Goal: Information Seeking & Learning: Learn about a topic

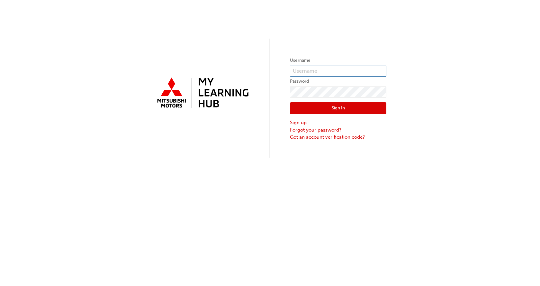
type input "[EMAIL_ADDRESS][DOMAIN_NAME]"
click at [343, 108] on button "Sign In" at bounding box center [338, 108] width 96 height 12
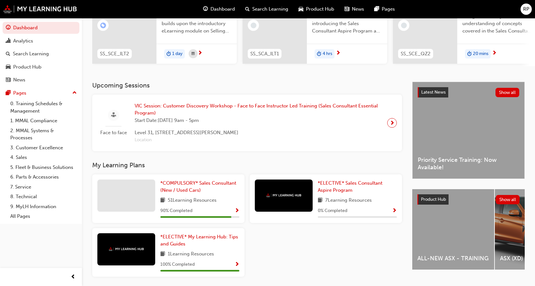
scroll to position [96, 0]
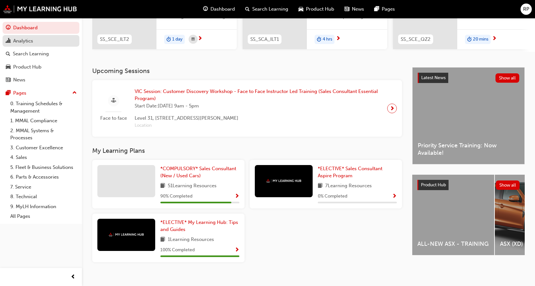
click at [20, 37] on div "Analytics" at bounding box center [41, 41] width 70 height 8
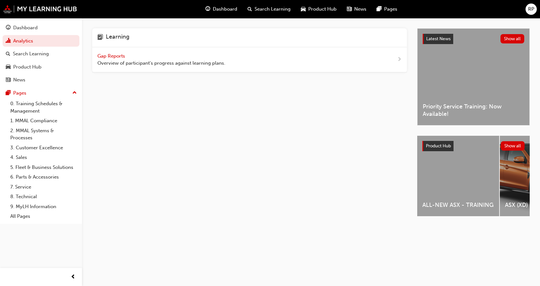
click at [106, 56] on span "Gap Reports" at bounding box center [111, 56] width 29 height 6
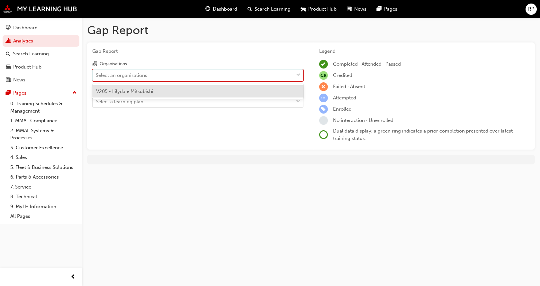
drag, startPoint x: 115, startPoint y: 72, endPoint x: 114, endPoint y: 79, distance: 7.1
click at [115, 72] on div "Select an organisations" at bounding box center [121, 74] width 51 height 7
click at [96, 72] on input "Organisations option V205 - Lilydale Mitsubishi focused, 1 of 1. 1 result avail…" at bounding box center [96, 74] width 1 height 5
click at [117, 92] on span "V205 - Lilydale Mitsubishi" at bounding box center [124, 91] width 57 height 6
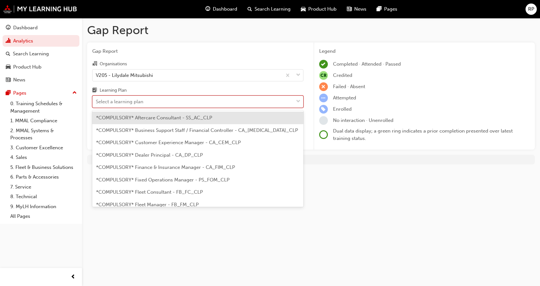
click at [116, 101] on div "Select a learning plan" at bounding box center [120, 101] width 48 height 7
click at [96, 101] on input "Learning Plan option *COMPULSORY* Aftercare Consultant - SS_AC_CLP focused, 1 o…" at bounding box center [96, 101] width 1 height 5
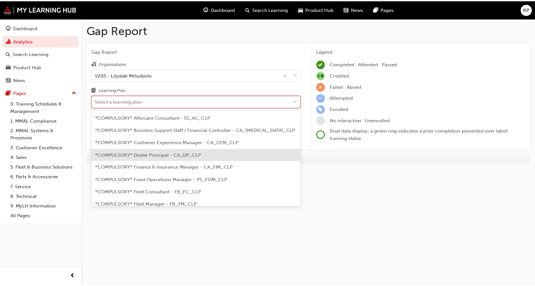
scroll to position [161, 0]
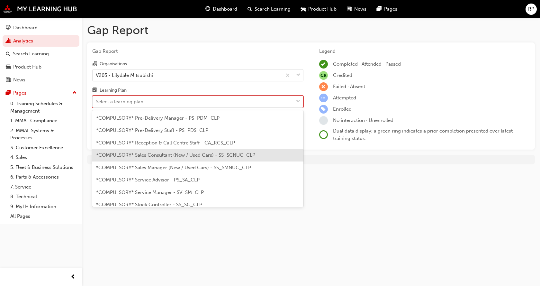
click at [146, 155] on span "*COMPULSORY* Sales Consultant (New / Used Cars) - SS_SCNUC_CLP" at bounding box center [175, 155] width 159 height 6
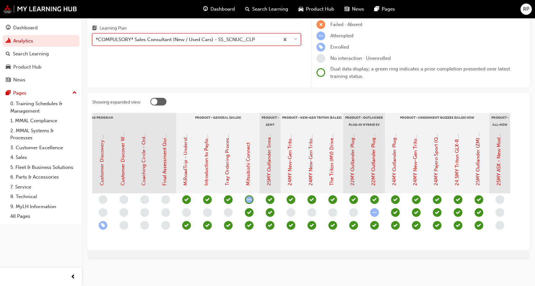
scroll to position [0, 737]
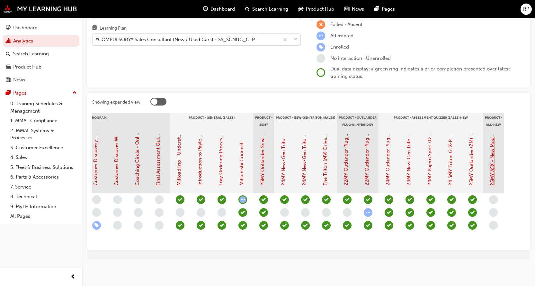
click at [494, 163] on link "25MY ASX - New Model Introduction: Live Stream Event" at bounding box center [492, 123] width 6 height 123
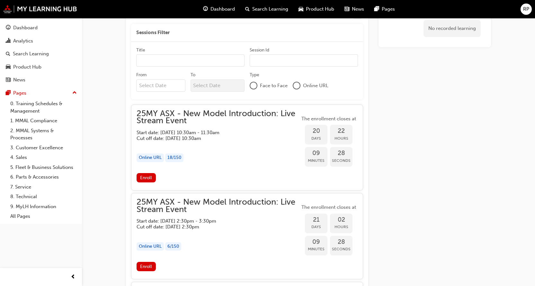
scroll to position [551, 0]
click at [37, 30] on div "Dashboard" at bounding box center [25, 27] width 24 height 7
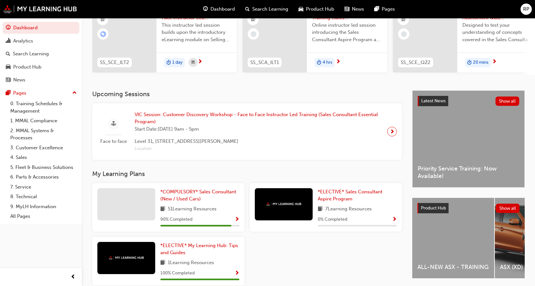
scroll to position [107, 0]
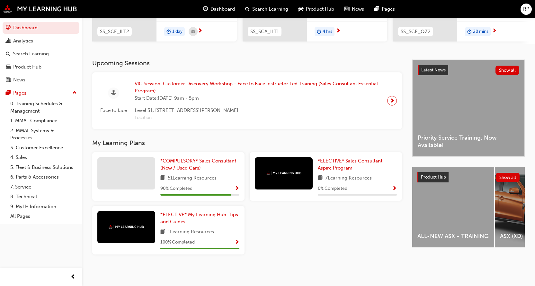
click at [395, 187] on span "Show Progress" at bounding box center [394, 189] width 5 height 6
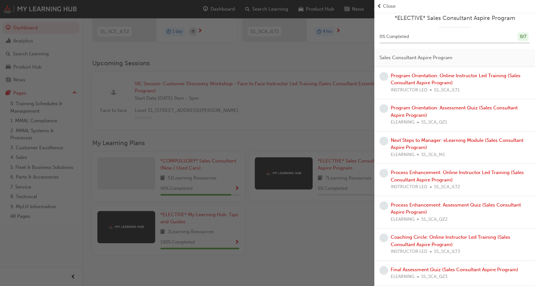
click at [381, 4] on span "prev-icon" at bounding box center [379, 6] width 5 height 7
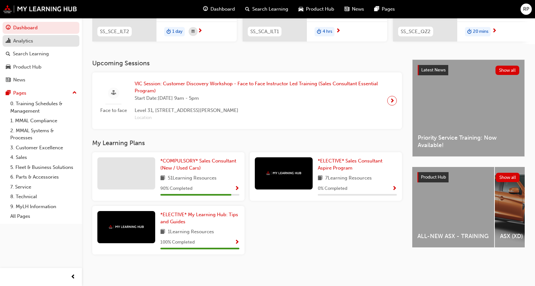
click at [23, 39] on div "Analytics" at bounding box center [23, 40] width 20 height 7
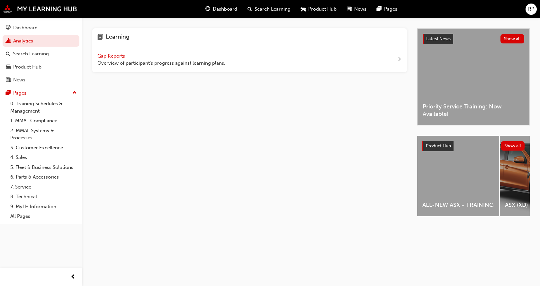
click at [102, 56] on span "Gap Reports" at bounding box center [111, 56] width 29 height 6
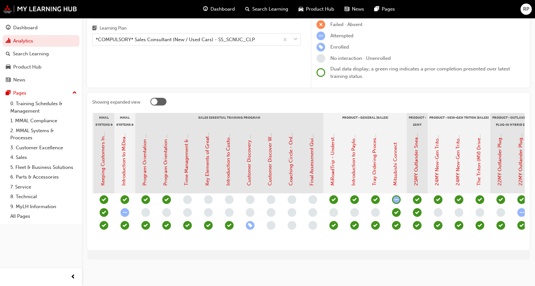
scroll to position [0, 582]
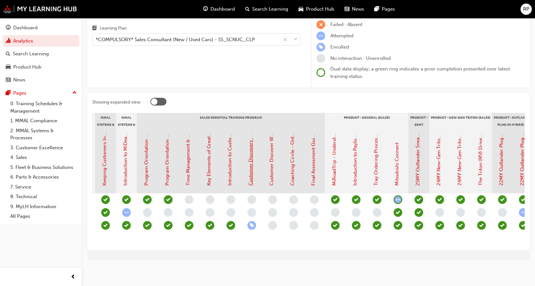
click at [251, 175] on link "Customer Discovery Workshop - Face to Face Instructor Led Training (Sales Consu…" at bounding box center [251, 66] width 6 height 237
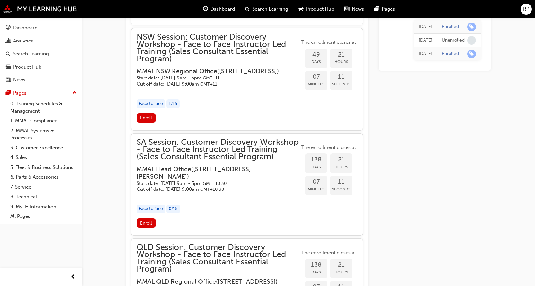
scroll to position [844, 0]
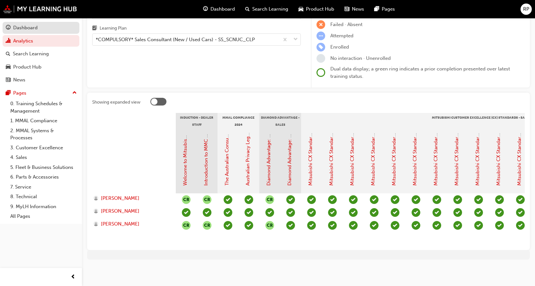
click at [33, 26] on div "Dashboard" at bounding box center [25, 27] width 24 height 7
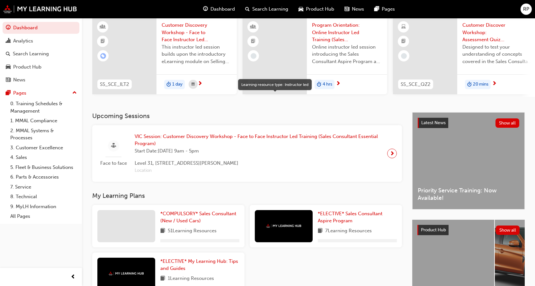
scroll to position [98, 0]
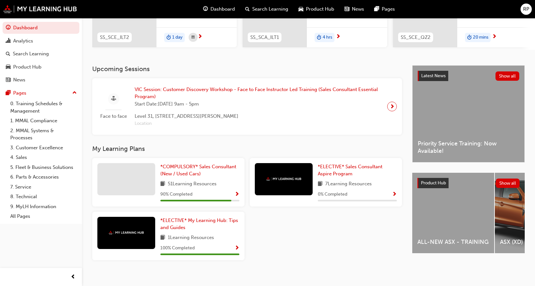
click at [395, 195] on span "Show Progress" at bounding box center [394, 195] width 5 height 6
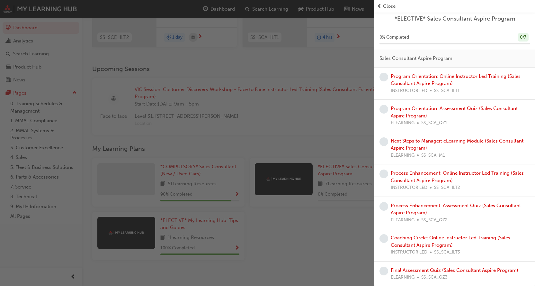
scroll to position [3, 0]
click at [426, 77] on link "Program Orientation: Online Instructor Led Training (Sales Consultant Aspire Pr…" at bounding box center [456, 79] width 130 height 13
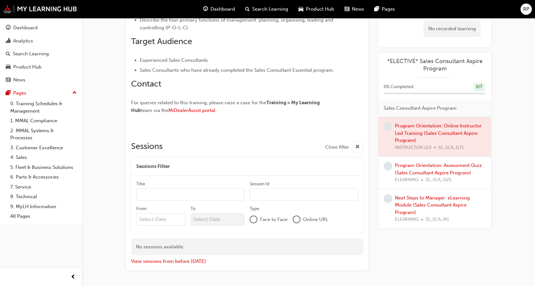
scroll to position [418, 0]
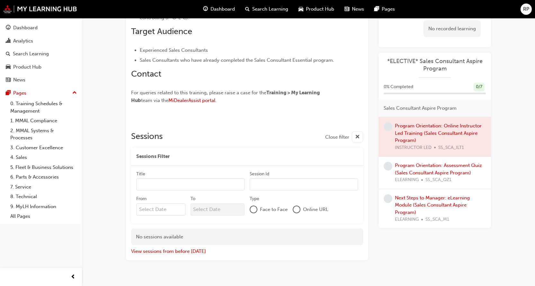
click at [526, 8] on span "RP" at bounding box center [526, 8] width 6 height 7
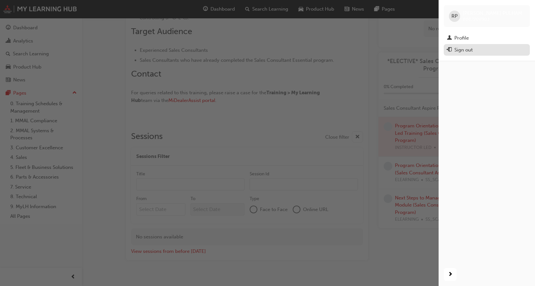
click at [468, 47] on div "Sign out" at bounding box center [463, 49] width 18 height 7
